Goal: Information Seeking & Learning: Learn about a topic

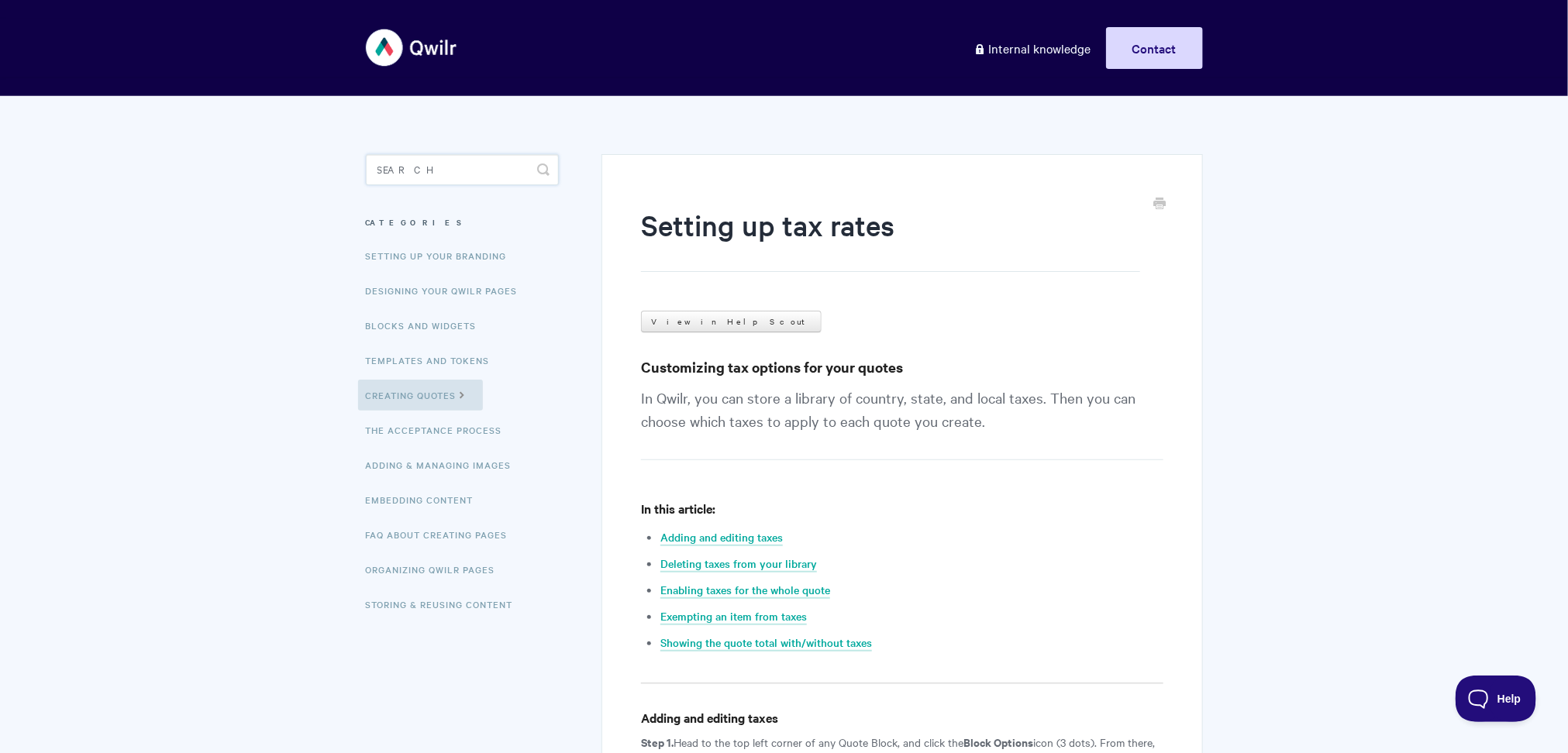
click at [417, 173] on input "Search" at bounding box center [461, 170] width 193 height 31
type input "cloning"
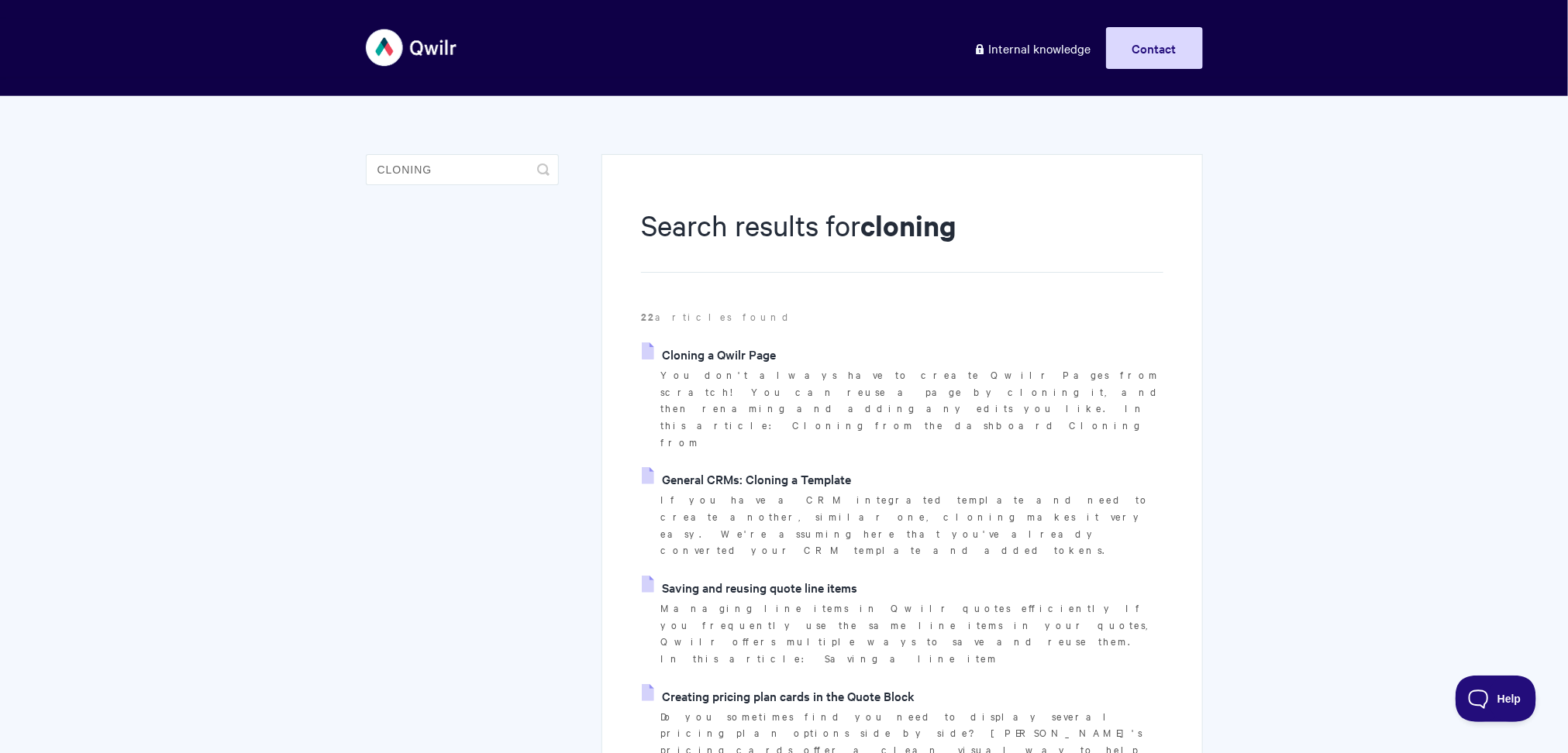
click at [705, 353] on link "Cloning a Qwilr Page" at bounding box center [708, 354] width 134 height 23
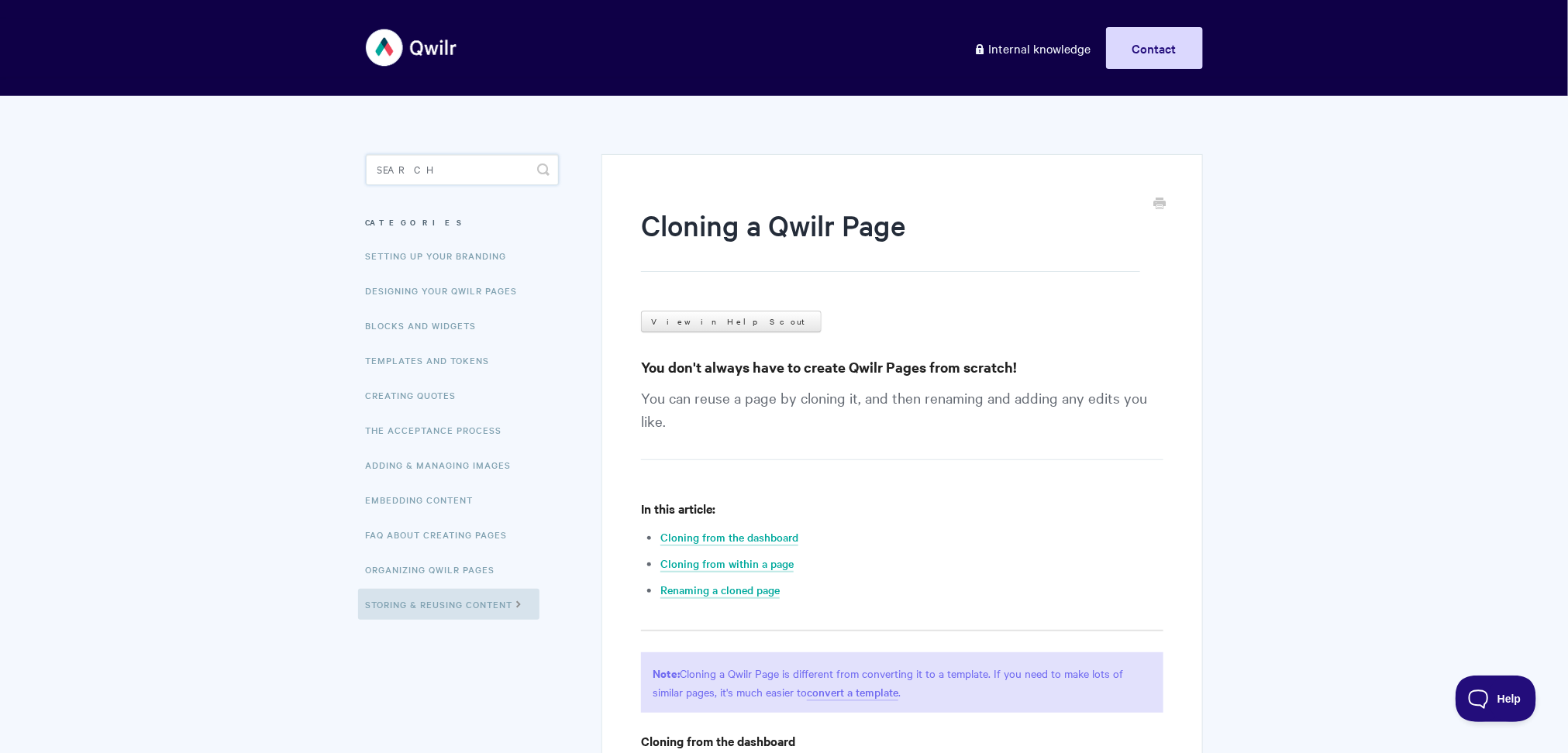
click at [435, 161] on input "Search" at bounding box center [461, 170] width 193 height 31
type input "deal owner"
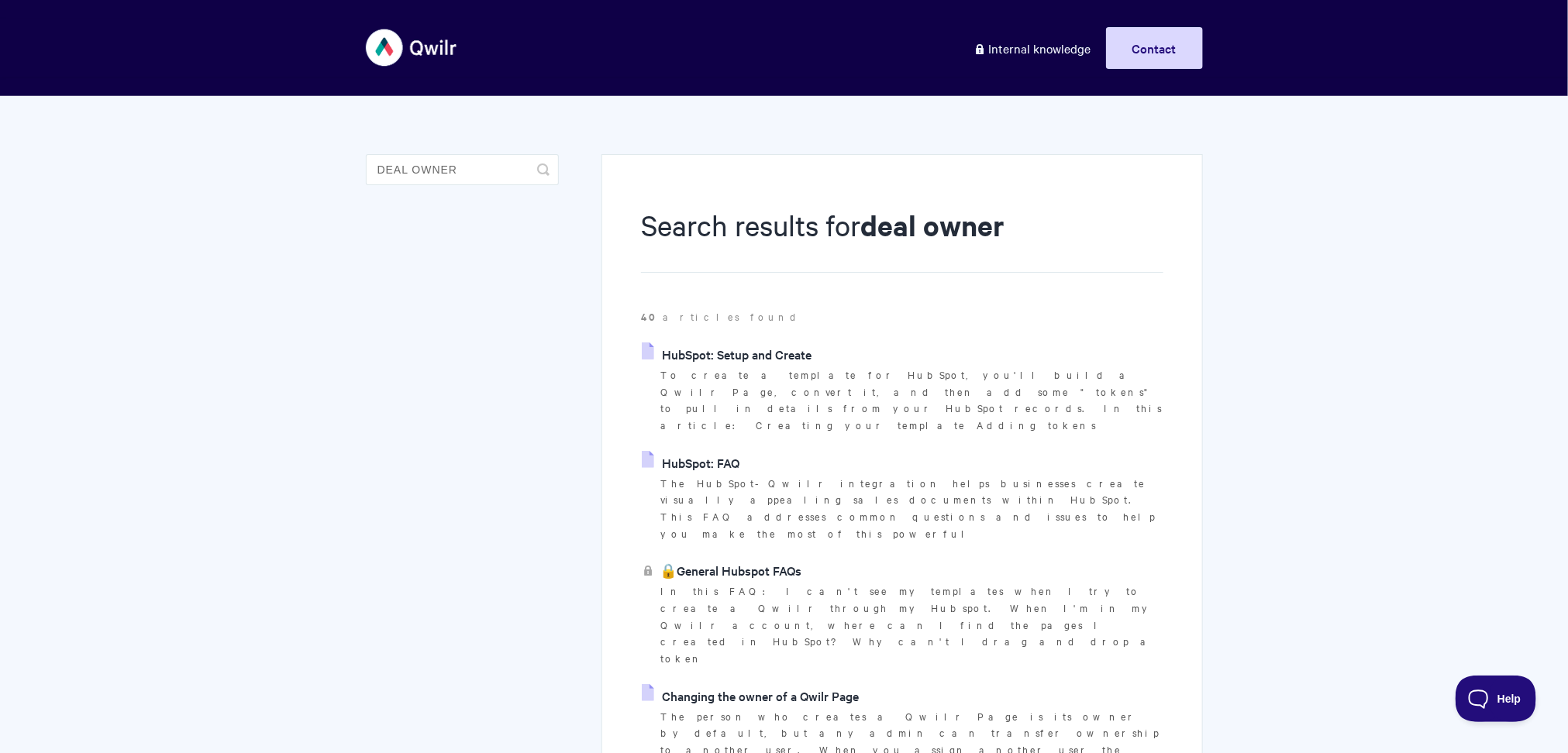
click at [781, 346] on link "HubSpot: Setup and Create" at bounding box center [726, 354] width 170 height 23
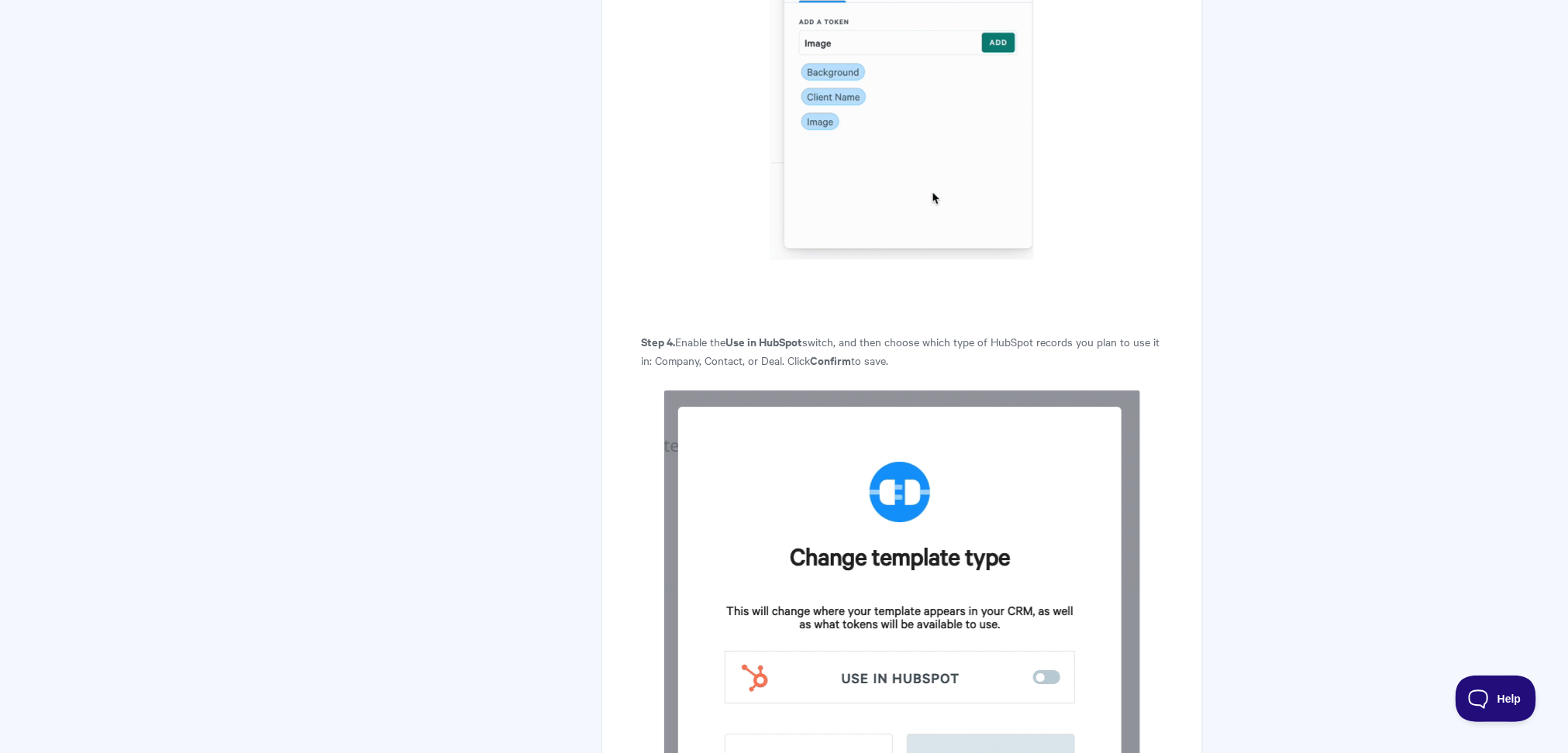
scroll to position [6475, 0]
